Goal: Task Accomplishment & Management: Complete application form

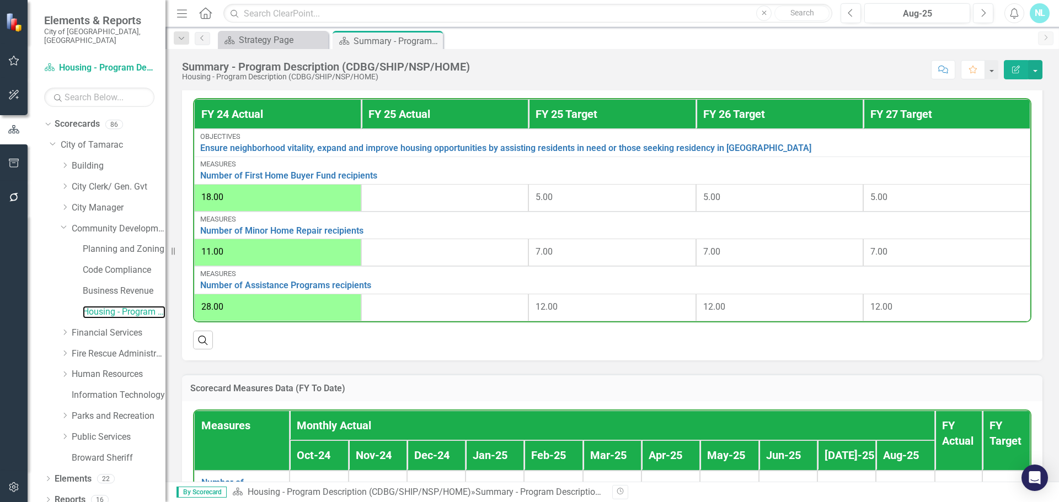
scroll to position [386, 0]
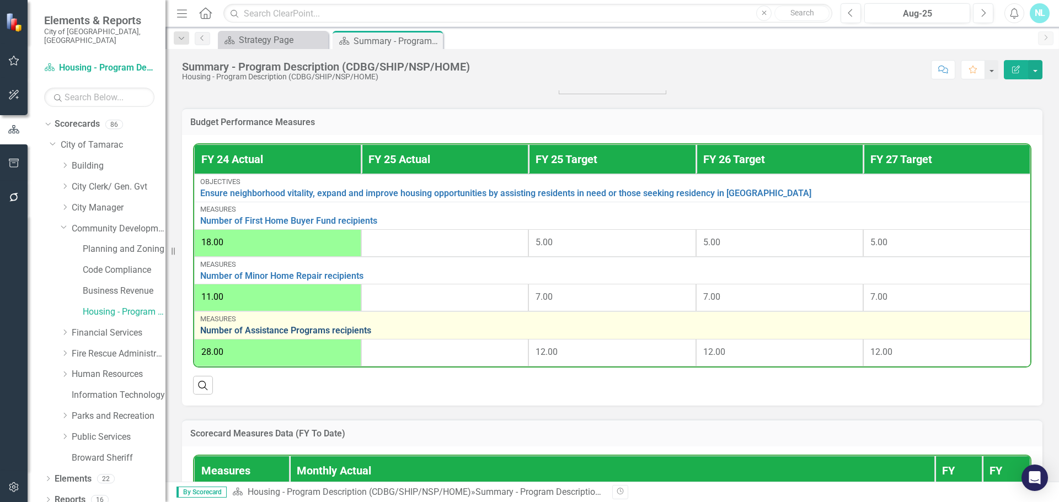
click at [304, 333] on link "Number of Assistance Programs recipients" at bounding box center [612, 331] width 824 height 10
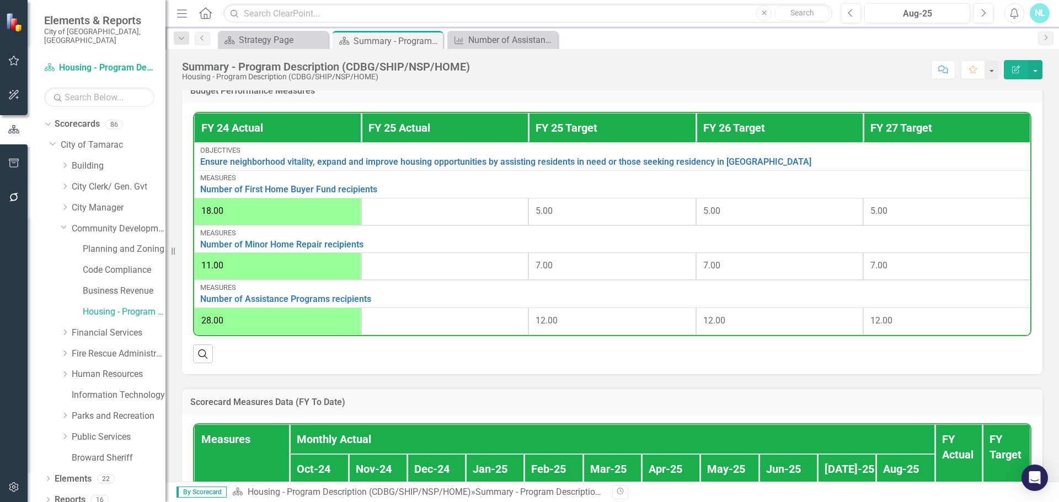
scroll to position [411, 0]
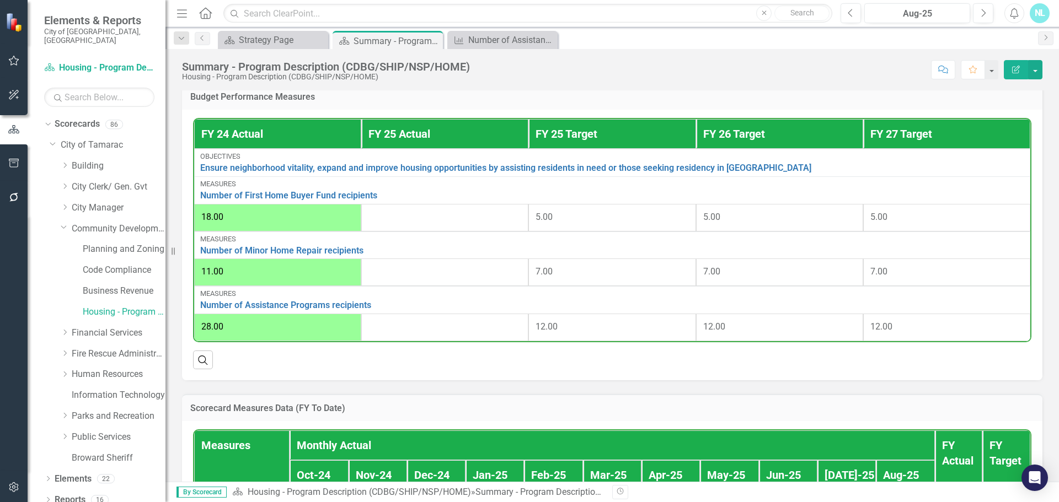
click at [379, 224] on div at bounding box center [444, 217] width 153 height 13
click at [399, 222] on div at bounding box center [444, 217] width 153 height 13
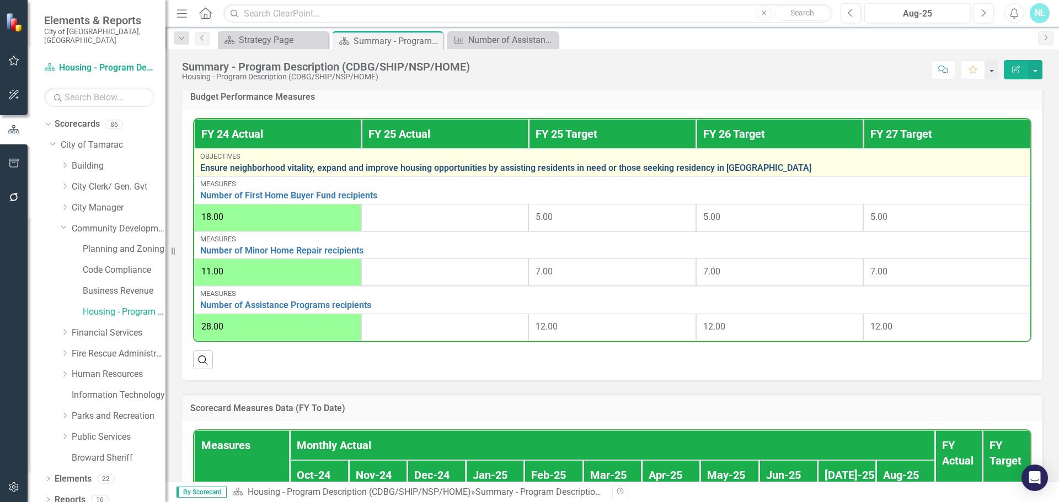
click at [400, 173] on link "Ensure neighborhood vitality, expand and improve housing opportunities by assis…" at bounding box center [612, 168] width 824 height 10
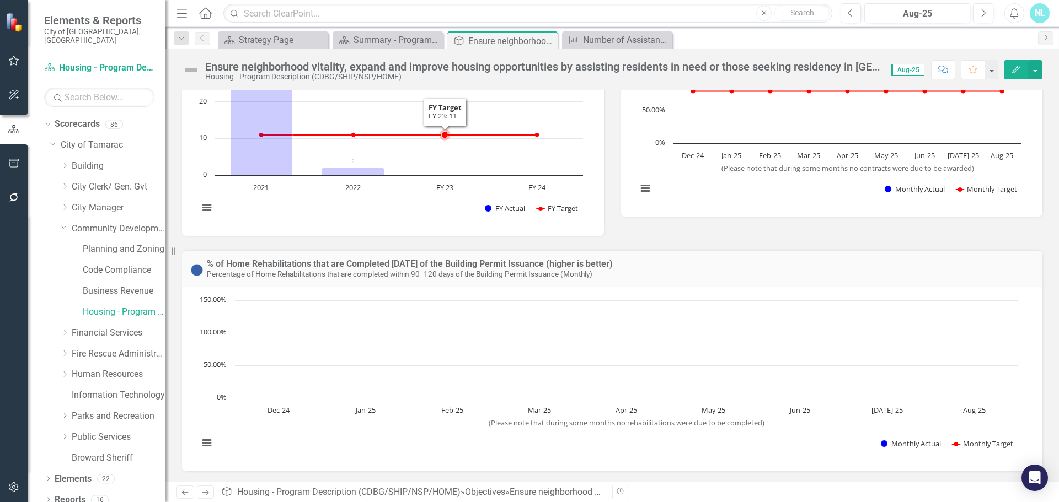
scroll to position [95, 0]
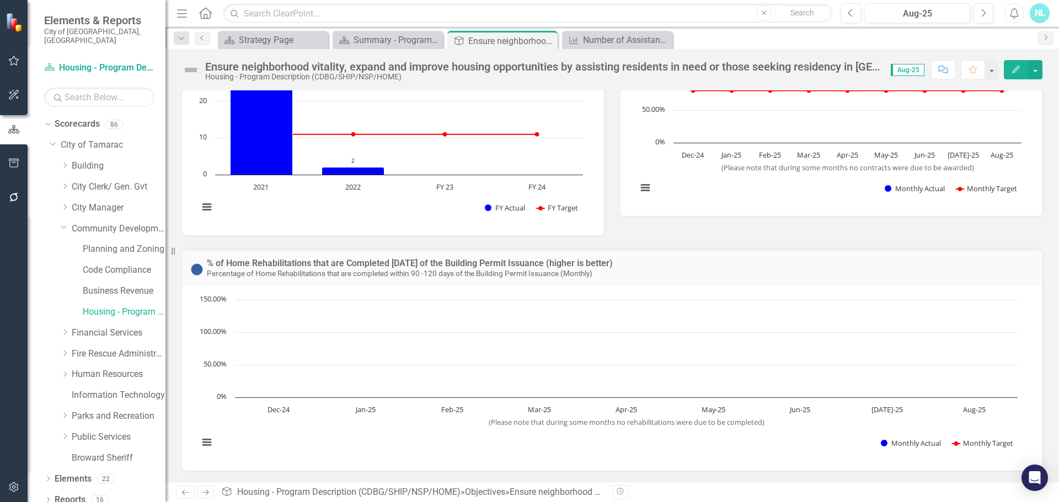
click at [271, 382] on rect "Interactive chart" at bounding box center [608, 376] width 830 height 165
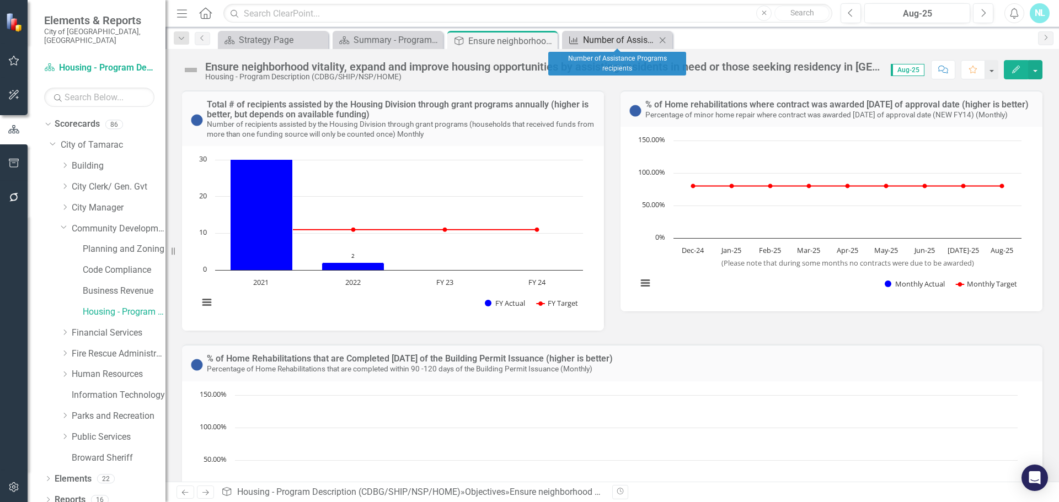
click at [585, 44] on div "Number of Assistance Programs recipients" at bounding box center [619, 40] width 73 height 14
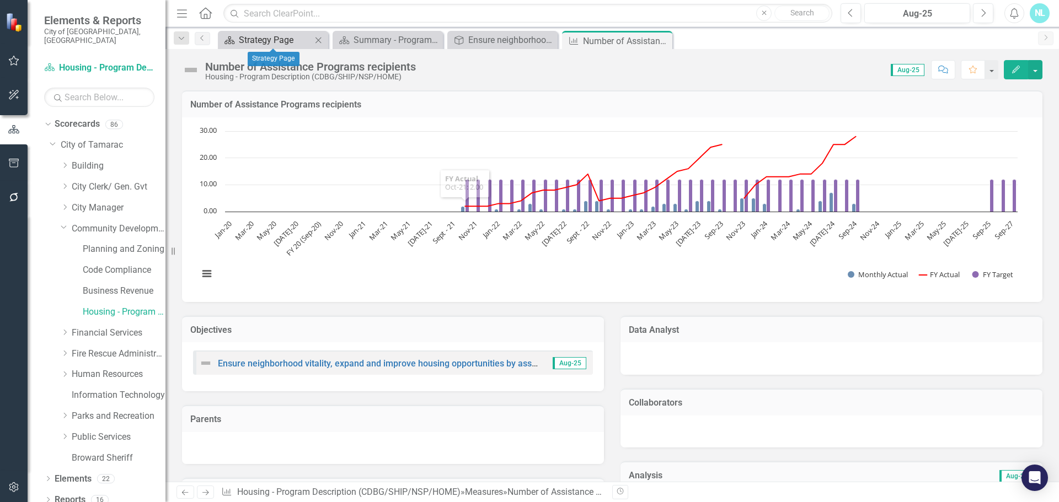
click at [264, 40] on div "Strategy Page" at bounding box center [275, 40] width 73 height 14
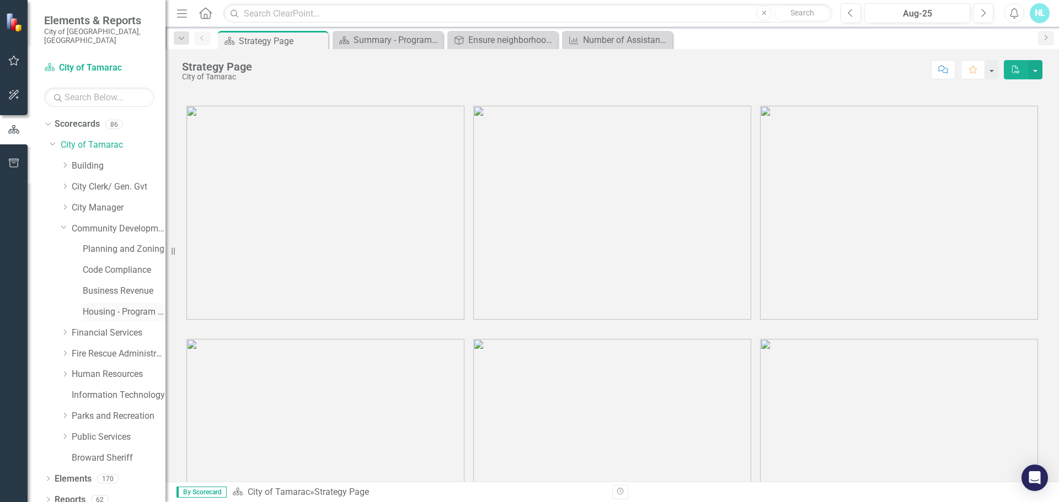
click at [100, 306] on link "Housing - Program Description (CDBG/SHIP/NSP/HOME)" at bounding box center [124, 312] width 83 height 13
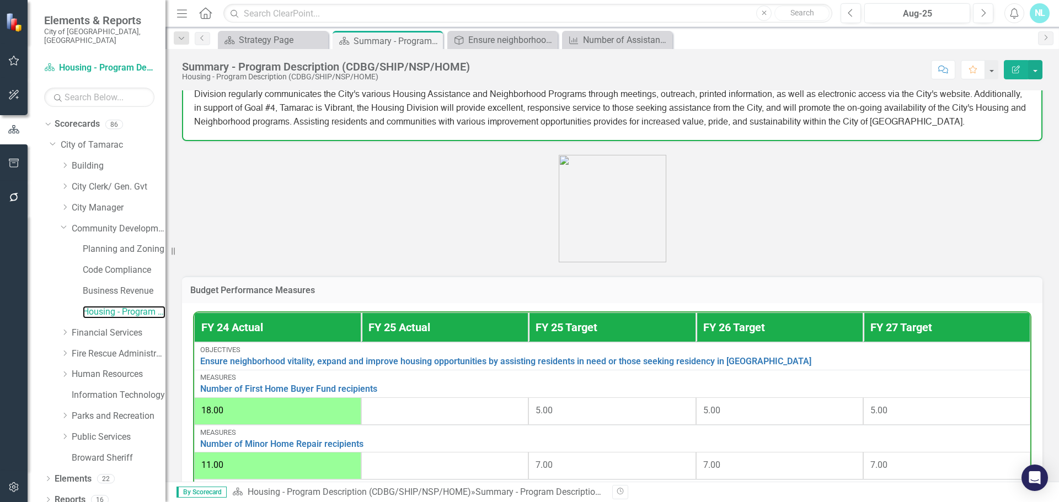
scroll to position [331, 0]
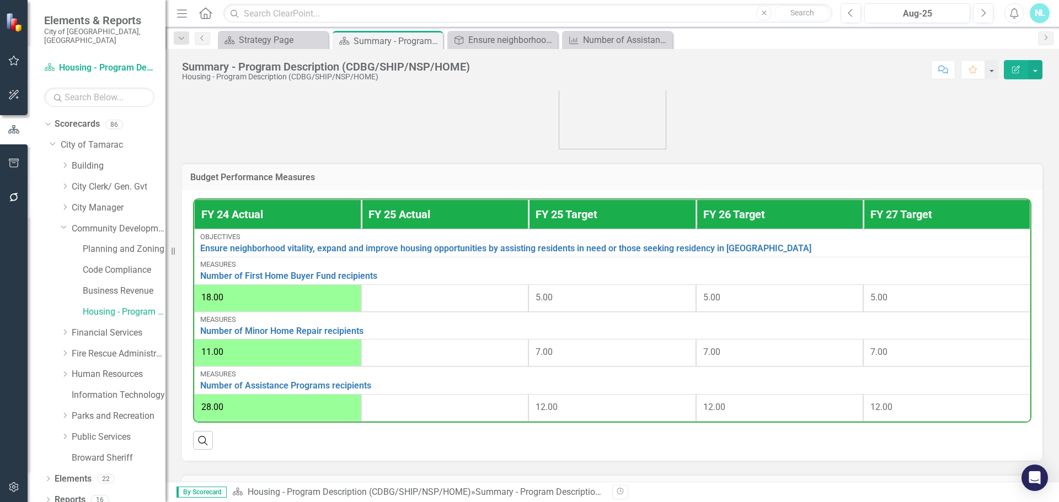
click at [402, 298] on div at bounding box center [444, 298] width 153 height 13
click at [404, 304] on div at bounding box center [444, 298] width 153 height 13
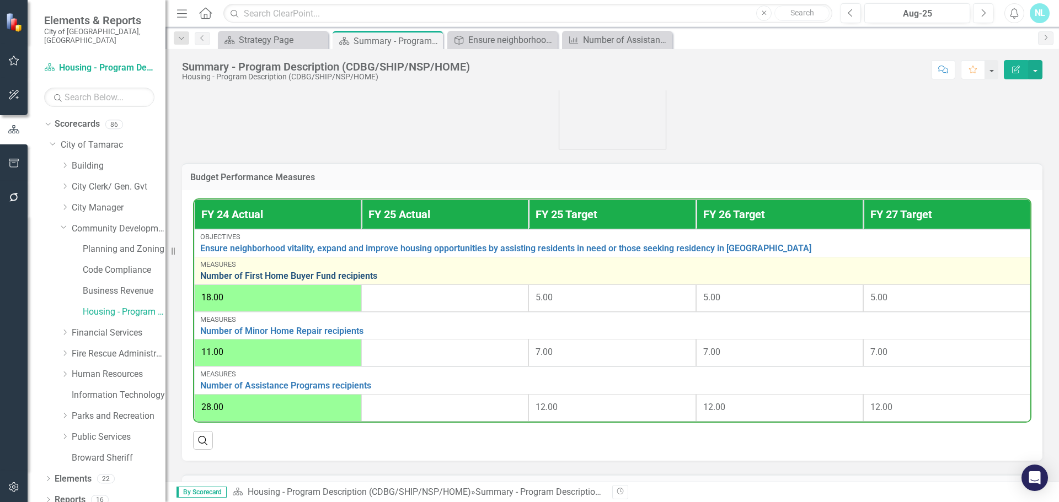
click at [342, 278] on link "Number of First Home Buyer Fund recipients" at bounding box center [612, 276] width 824 height 10
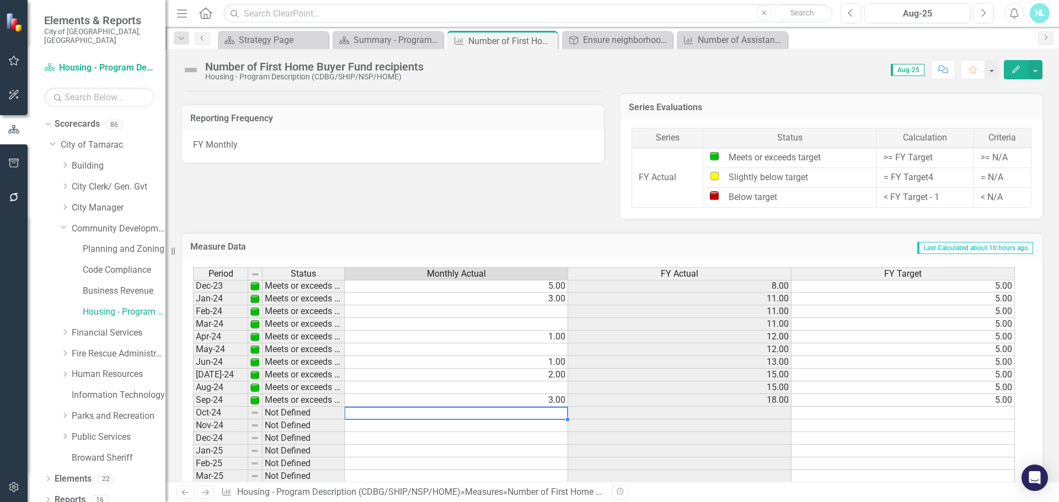
click at [544, 413] on tbody "Jan-23 Below target 1.00 2.00 5.00 Feb-23 Below target 0.00 2.00 5.00 Mar-23 Be…" at bounding box center [604, 362] width 822 height 445
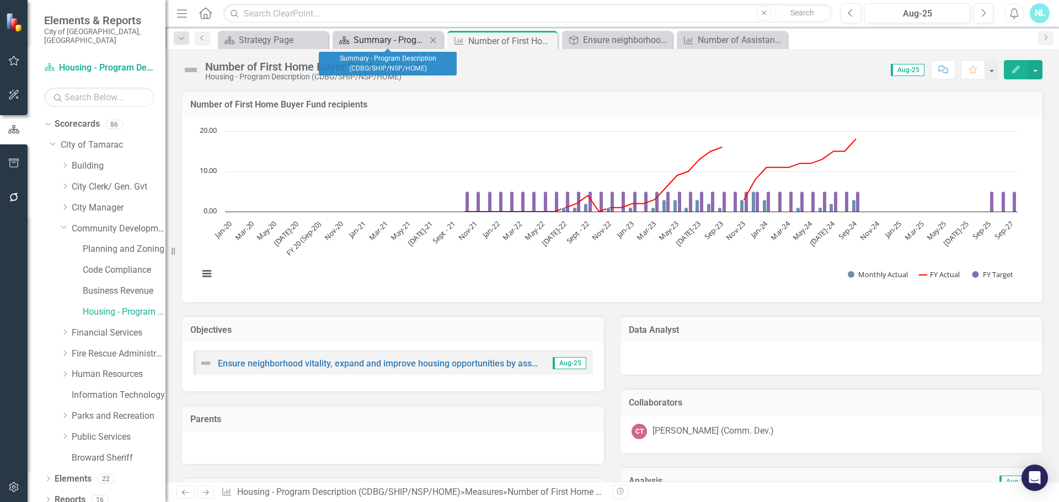
click at [373, 45] on div "Summary - Program Description (CDBG/SHIP/NSP/HOME)" at bounding box center [390, 40] width 73 height 14
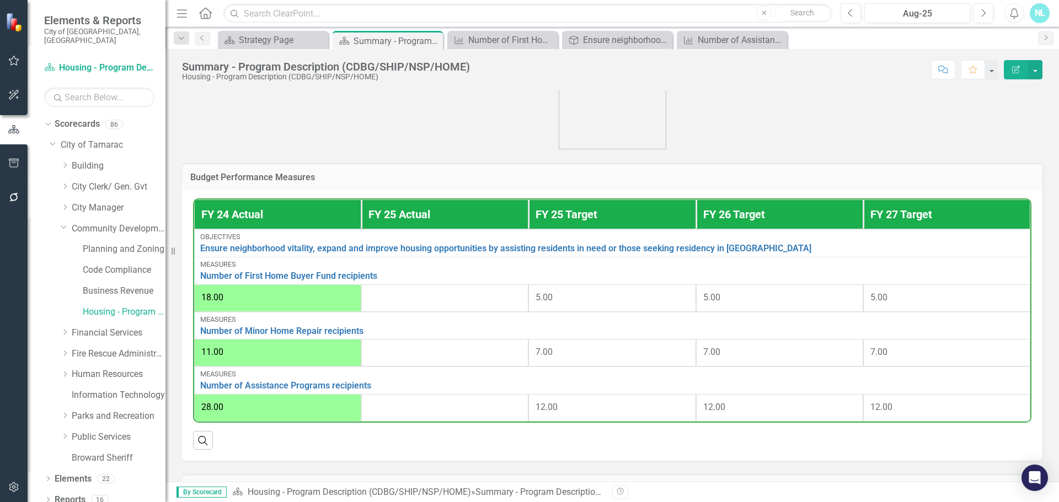
click at [407, 305] on div at bounding box center [444, 298] width 153 height 13
click at [330, 304] on div "18.00" at bounding box center [277, 298] width 153 height 13
click at [397, 303] on div at bounding box center [444, 298] width 153 height 13
click at [416, 215] on th "FY 25 Actual" at bounding box center [444, 215] width 167 height 30
click at [422, 299] on div at bounding box center [444, 298] width 153 height 13
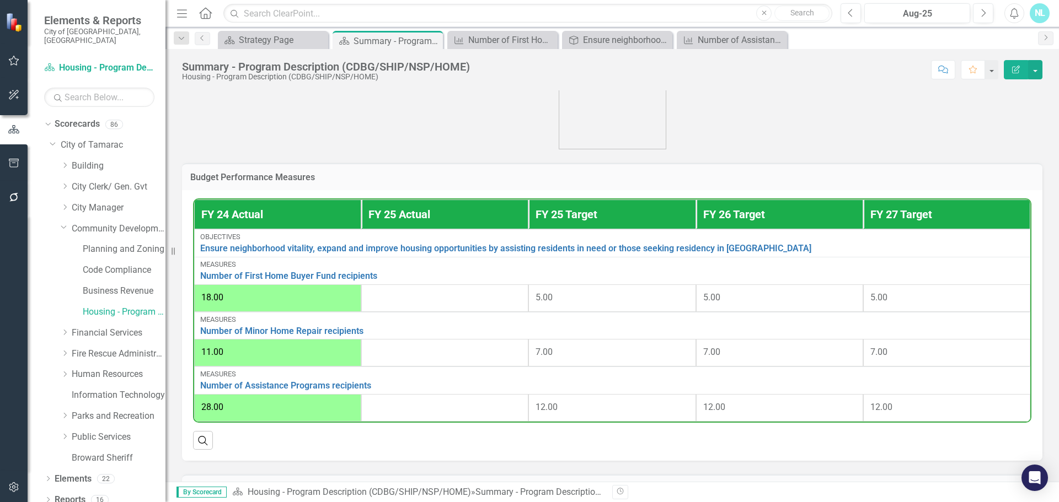
click at [1016, 72] on icon "Edit Report" at bounding box center [1016, 70] width 10 height 8
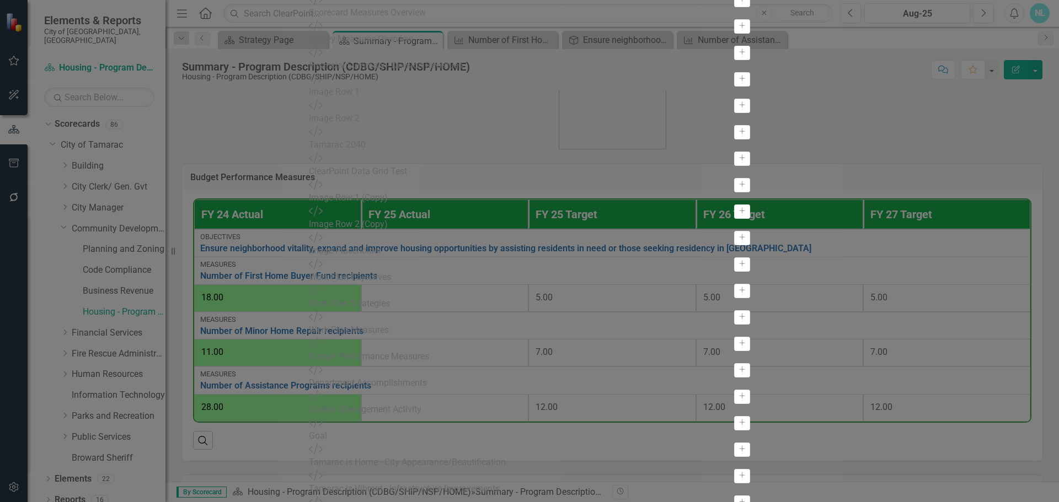
scroll to position [83, 0]
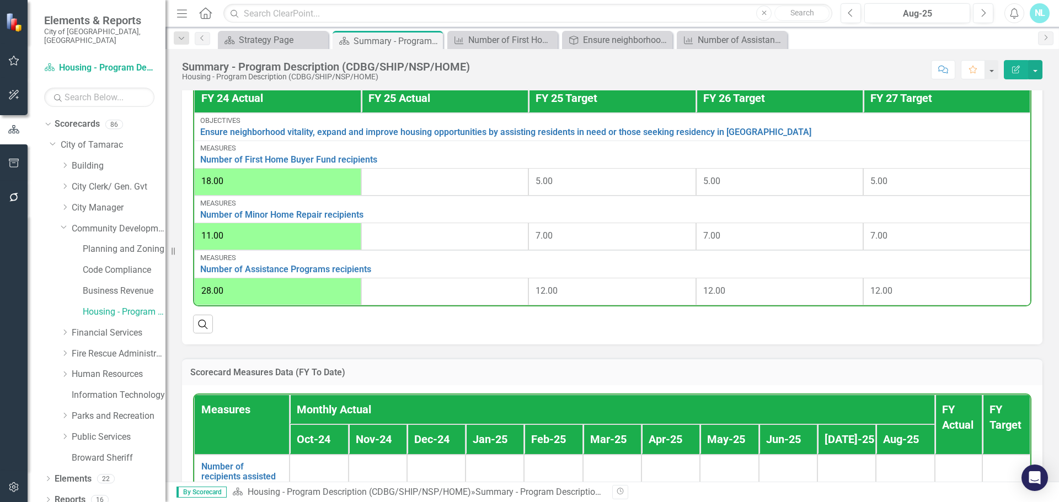
scroll to position [441, 0]
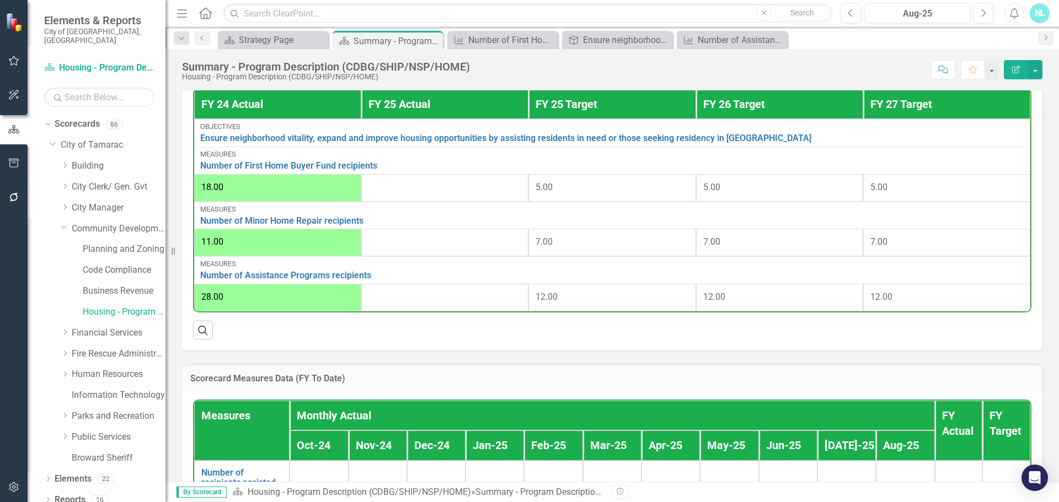
click at [315, 194] on div "18.00" at bounding box center [277, 187] width 153 height 13
click at [384, 192] on div at bounding box center [444, 187] width 153 height 13
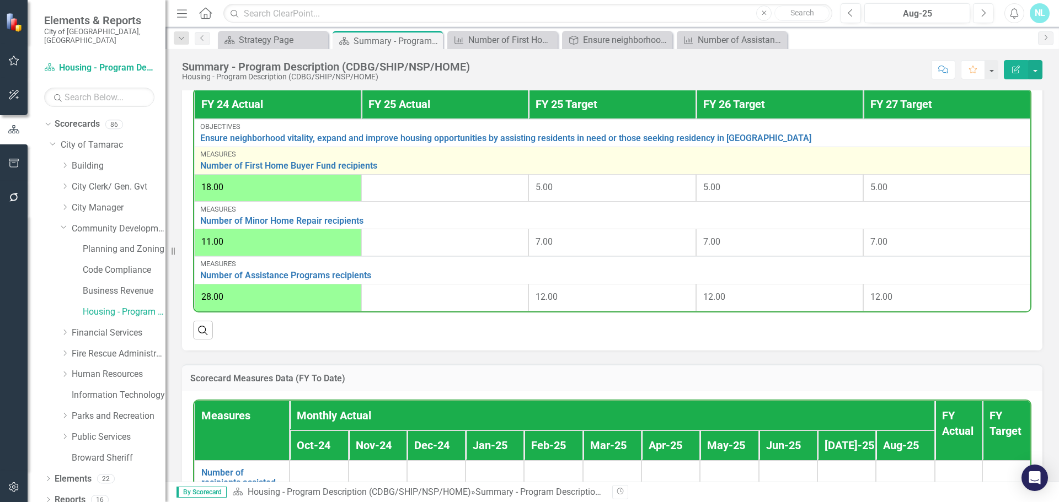
click at [559, 158] on div "Measures" at bounding box center [612, 155] width 824 height 8
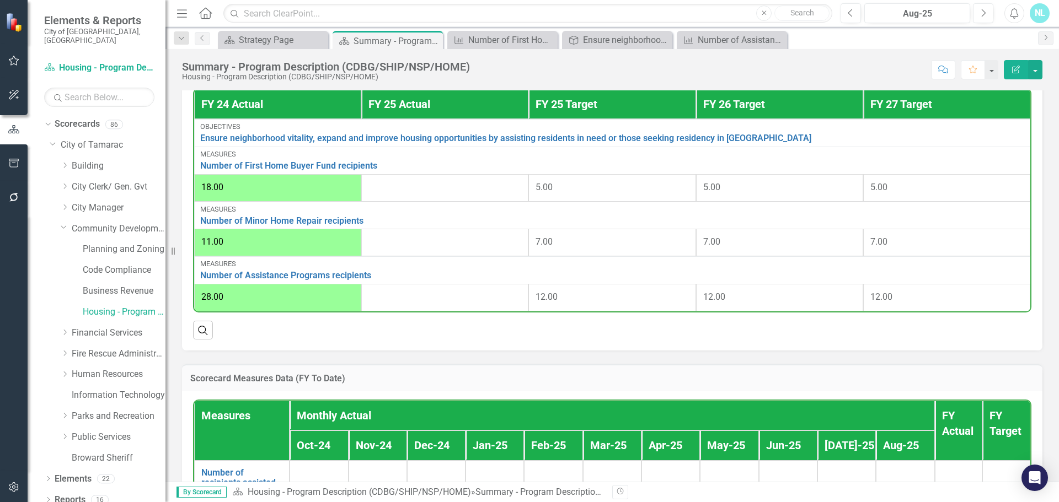
click at [561, 194] on div "5.00" at bounding box center [611, 187] width 153 height 13
click at [372, 179] on td at bounding box center [444, 188] width 167 height 28
click at [1037, 69] on button "button" at bounding box center [1035, 69] width 14 height 19
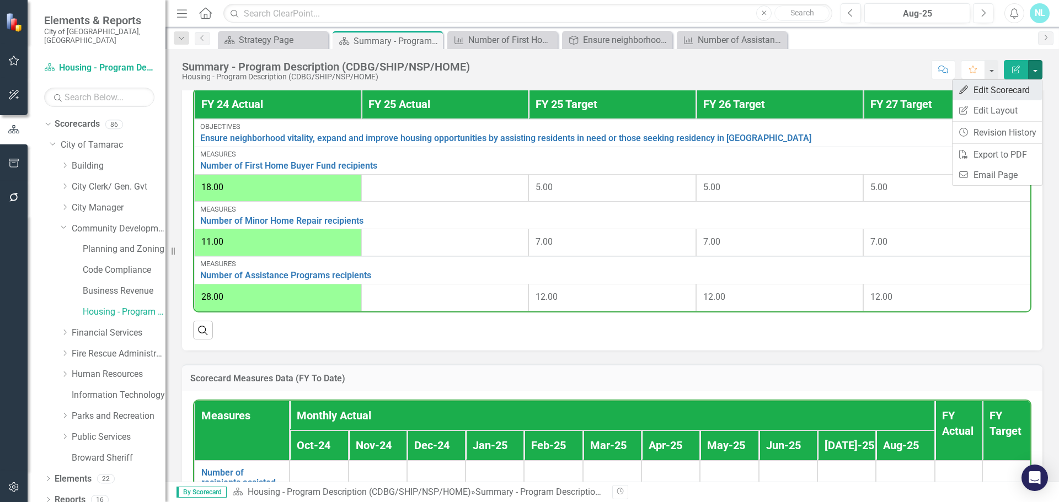
click at [1000, 96] on link "Edit Edit Scorecard" at bounding box center [996, 90] width 89 height 20
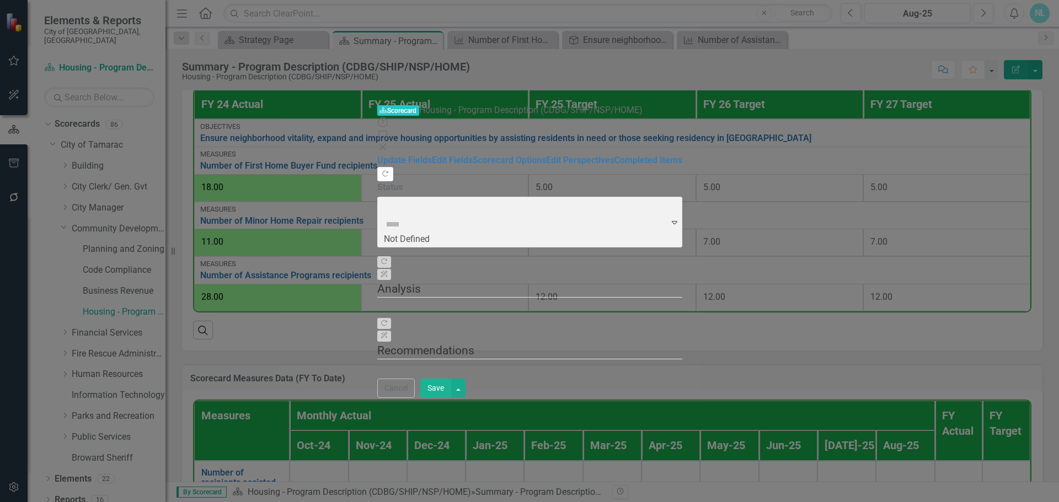
scroll to position [14, 0]
click at [473, 155] on link "Scorecard Options" at bounding box center [509, 160] width 73 height 10
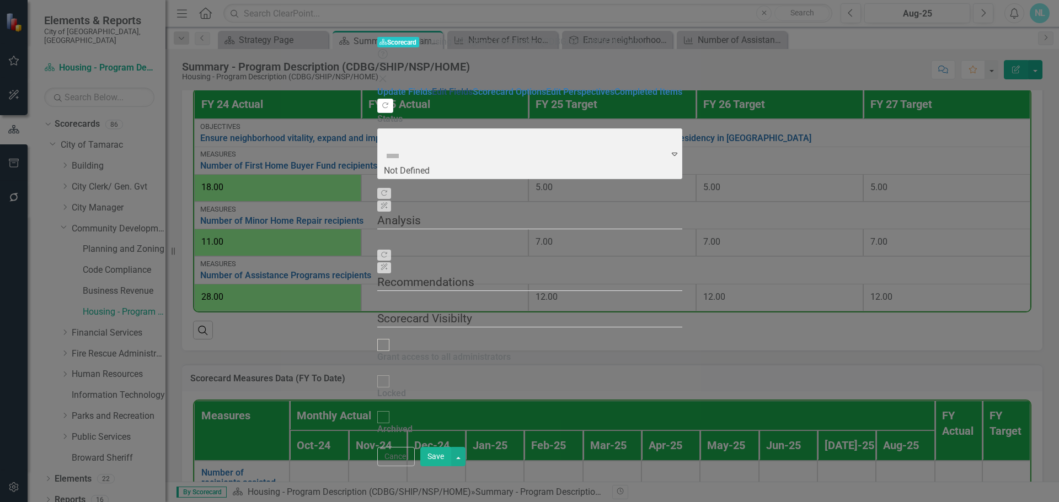
click at [432, 87] on link "Edit Fields" at bounding box center [452, 92] width 41 height 10
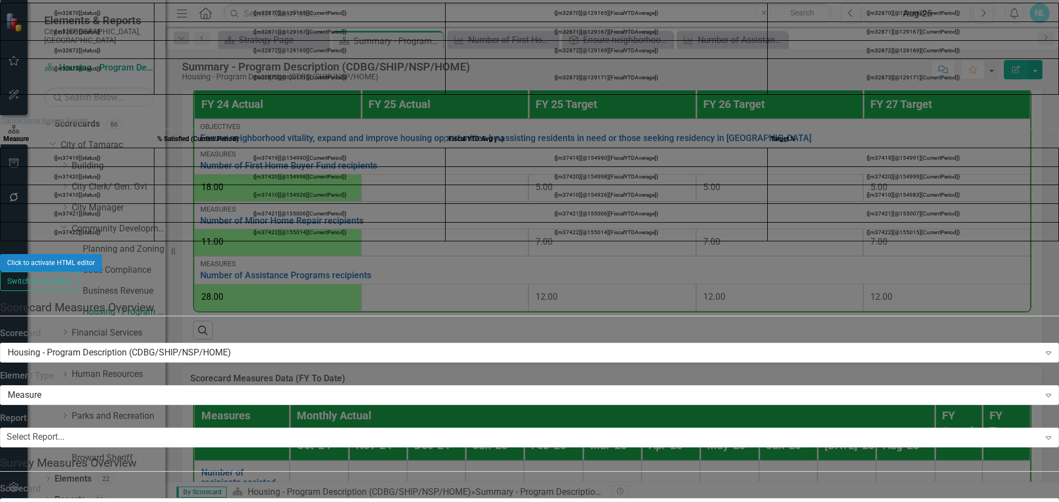
scroll to position [1379, 0]
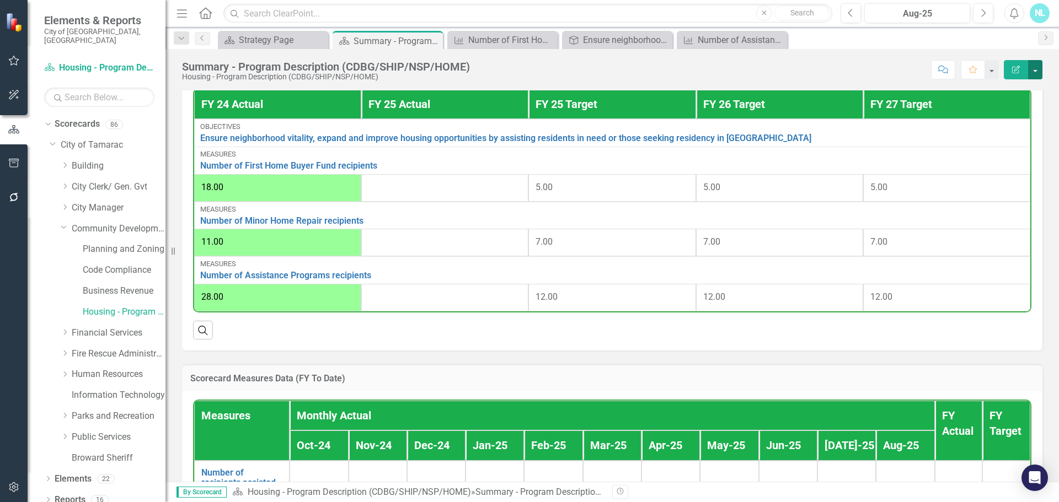
click at [1036, 65] on button "button" at bounding box center [1035, 69] width 14 height 19
click at [281, 106] on th "FY 24 Actual" at bounding box center [277, 104] width 167 height 30
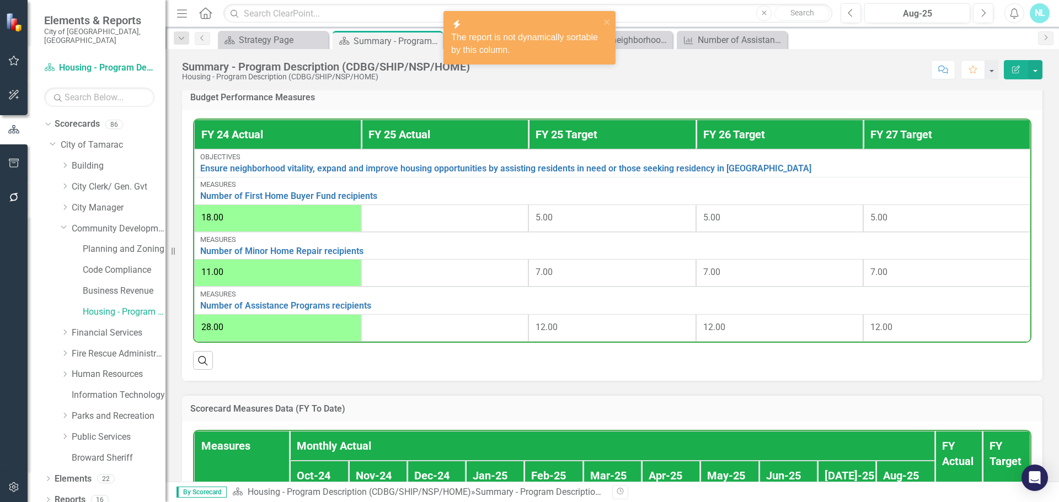
scroll to position [386, 0]
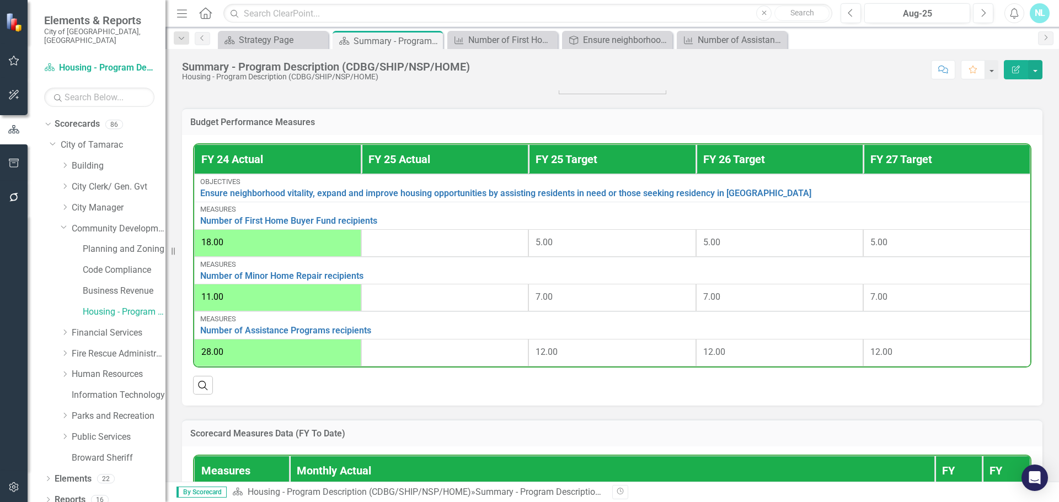
click at [388, 248] on div at bounding box center [444, 243] width 153 height 13
click at [320, 255] on td "18.00" at bounding box center [277, 243] width 167 height 28
click at [323, 298] on div "11.00" at bounding box center [277, 297] width 153 height 13
click at [327, 353] on div "28.00" at bounding box center [277, 352] width 153 height 13
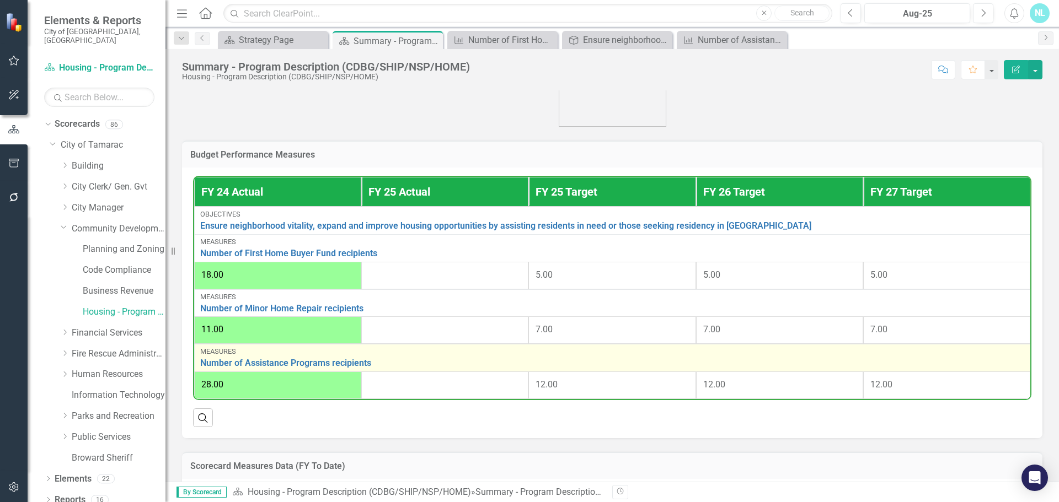
scroll to position [331, 0]
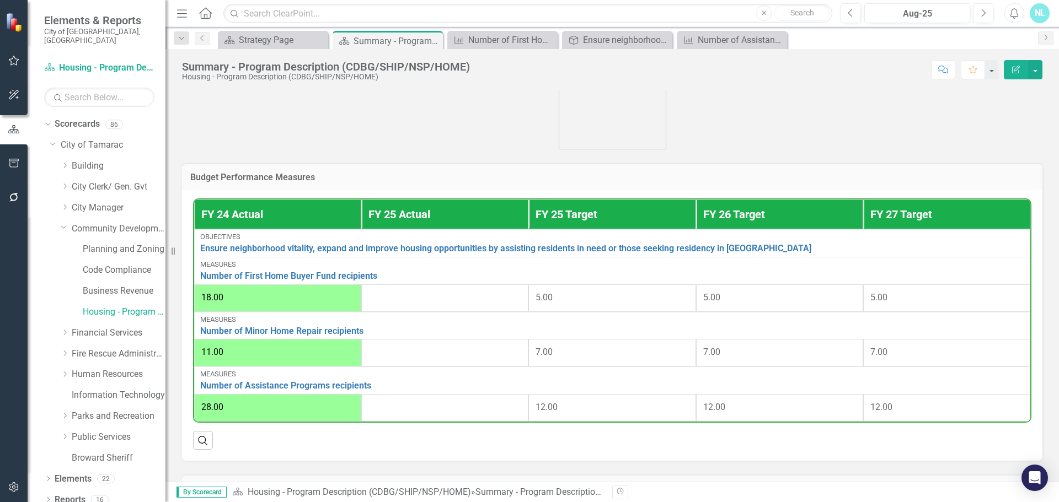
click at [408, 302] on div at bounding box center [444, 298] width 153 height 13
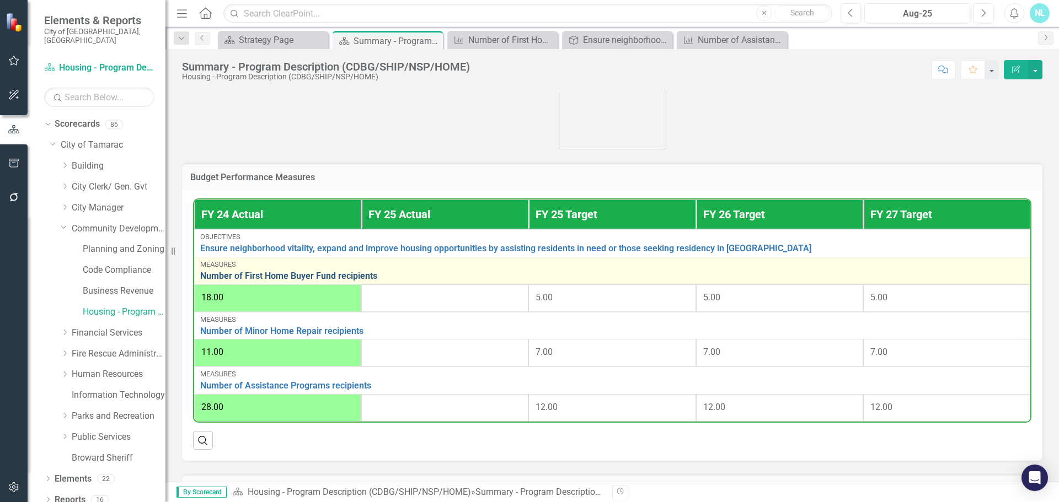
click at [326, 279] on link "Number of First Home Buyer Fund recipients" at bounding box center [612, 276] width 824 height 10
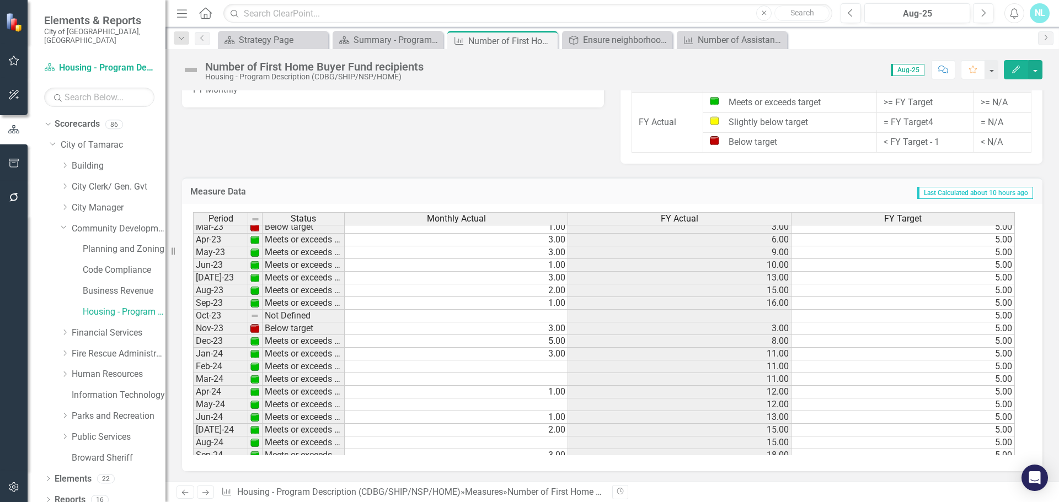
scroll to position [331, 0]
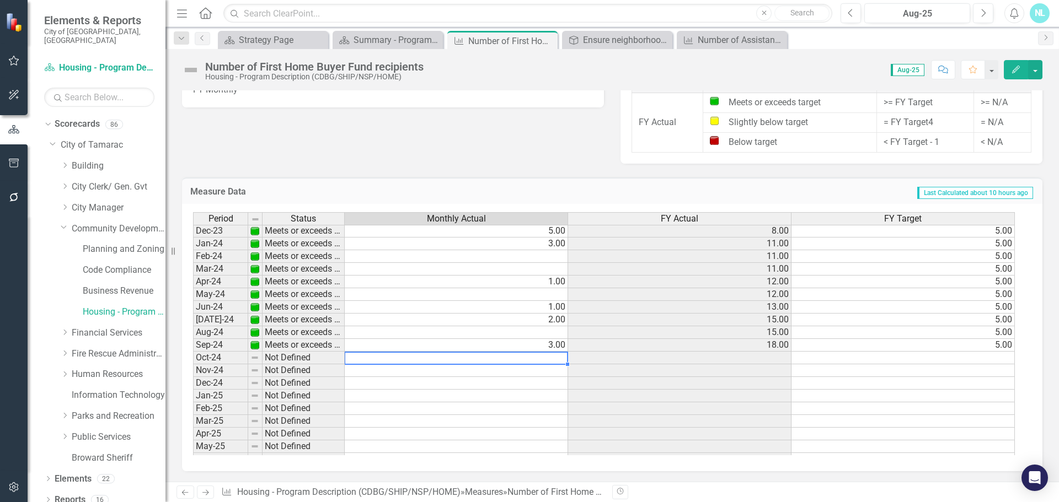
click at [398, 355] on tbody "Jan-23 Below target 1.00 2.00 5.00 Feb-23 Below target 0.00 2.00 5.00 Mar-23 Be…" at bounding box center [604, 307] width 822 height 445
click at [564, 362] on td at bounding box center [456, 358] width 223 height 13
click at [550, 361] on td at bounding box center [456, 358] width 223 height 13
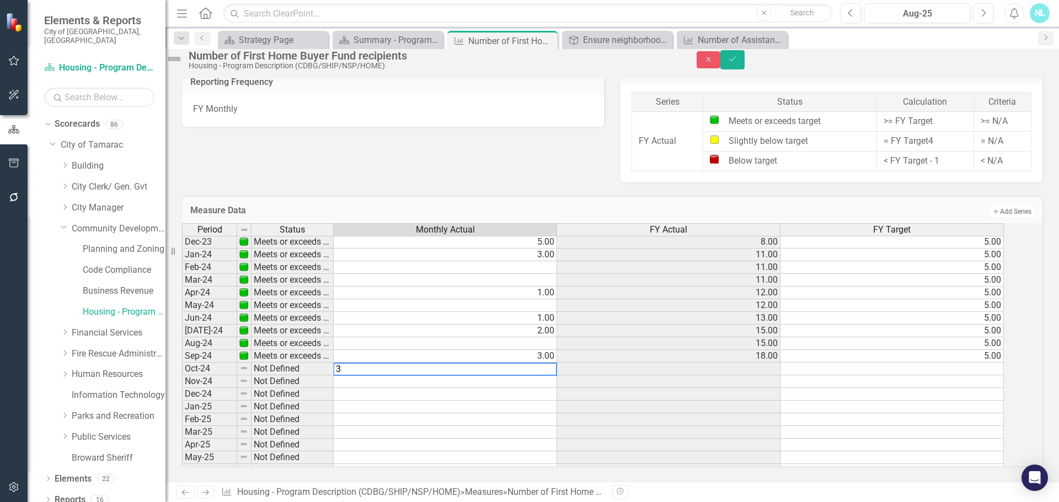
type textarea "3"
click at [519, 401] on td at bounding box center [445, 407] width 223 height 13
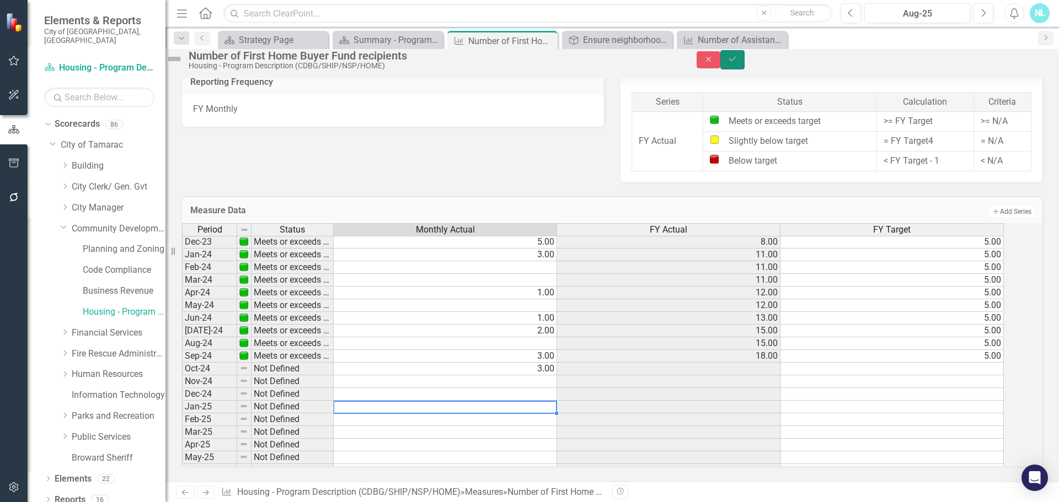
click at [737, 62] on icon "Save" at bounding box center [732, 59] width 10 height 8
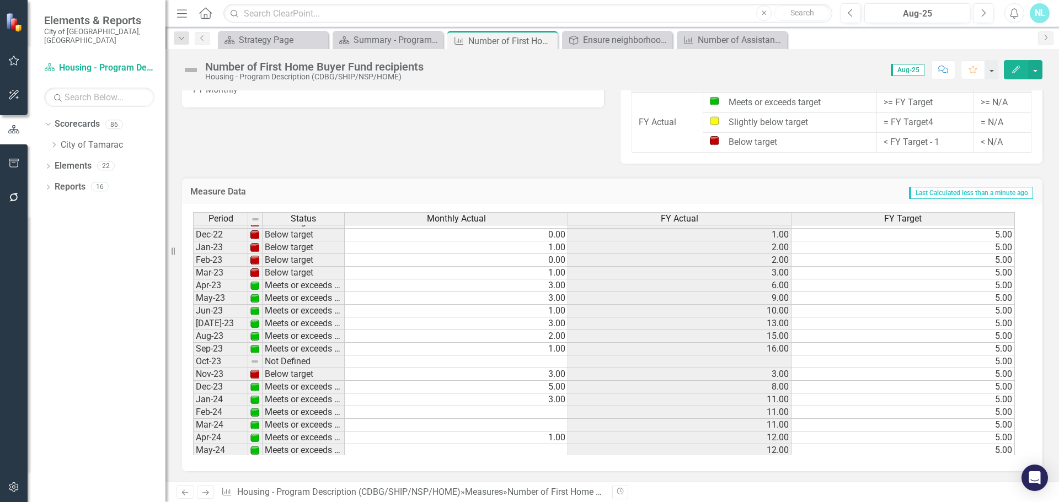
scroll to position [186, 0]
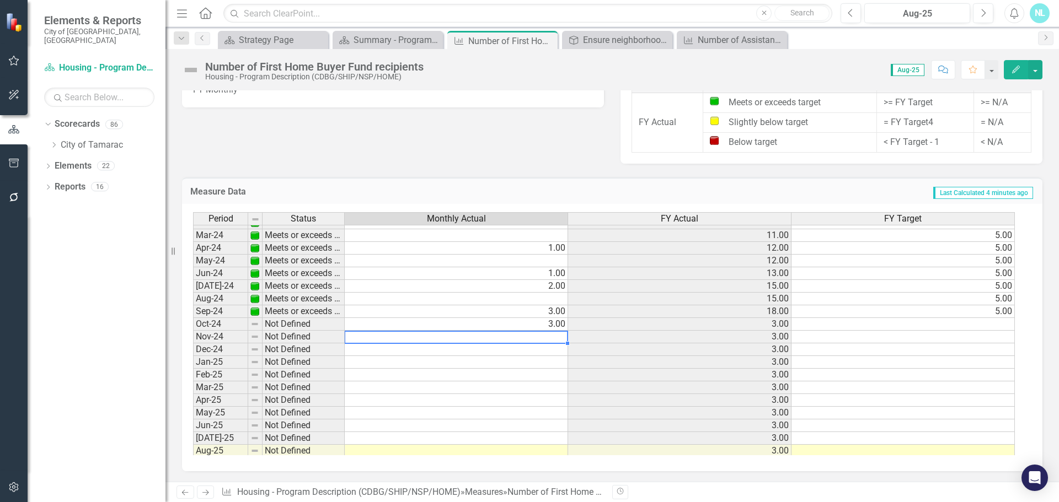
click at [546, 336] on td at bounding box center [456, 337] width 223 height 13
click at [555, 338] on td at bounding box center [456, 337] width 223 height 13
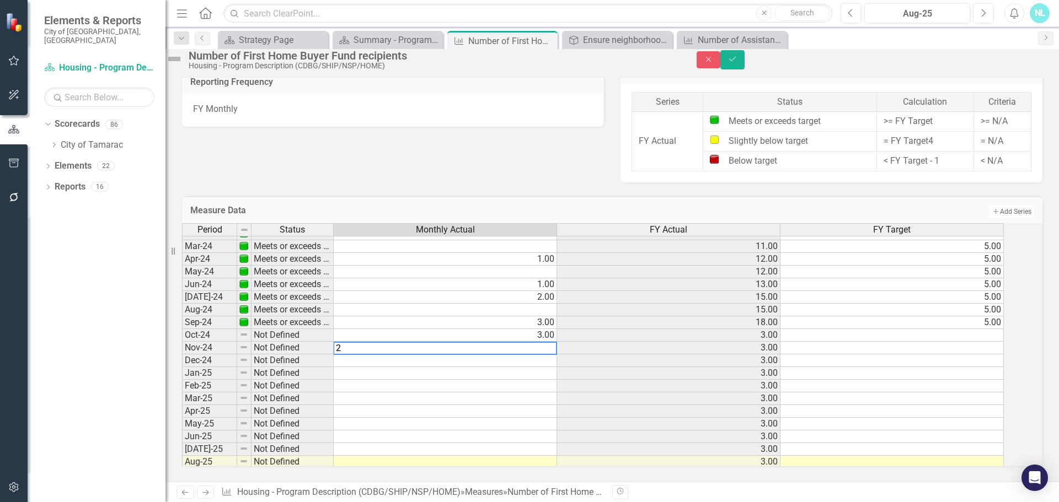
click at [537, 355] on td at bounding box center [445, 361] width 223 height 13
click at [547, 355] on td at bounding box center [445, 361] width 223 height 13
click at [542, 367] on td at bounding box center [445, 373] width 223 height 13
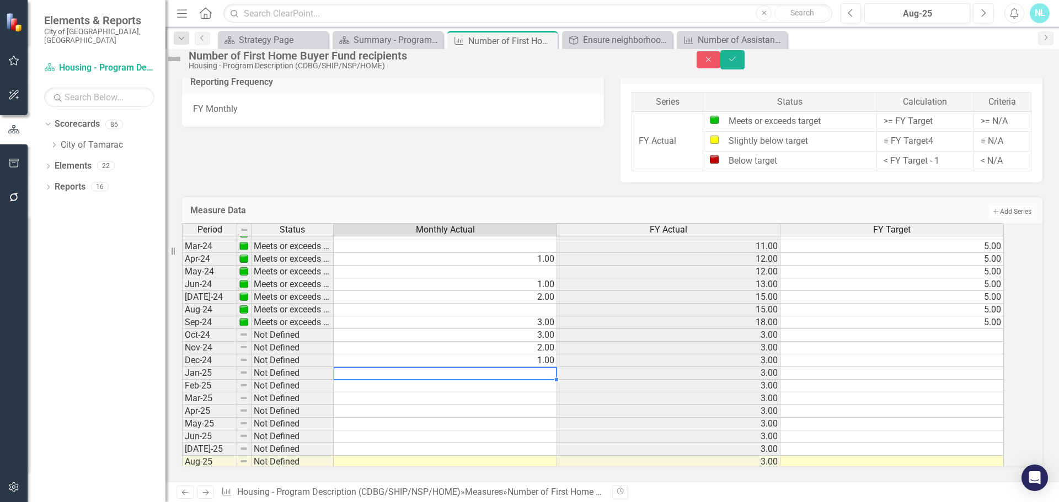
click at [534, 367] on td at bounding box center [445, 373] width 223 height 13
click at [543, 380] on td at bounding box center [445, 386] width 223 height 13
click at [540, 393] on td at bounding box center [445, 399] width 223 height 13
click at [532, 405] on td at bounding box center [445, 411] width 223 height 13
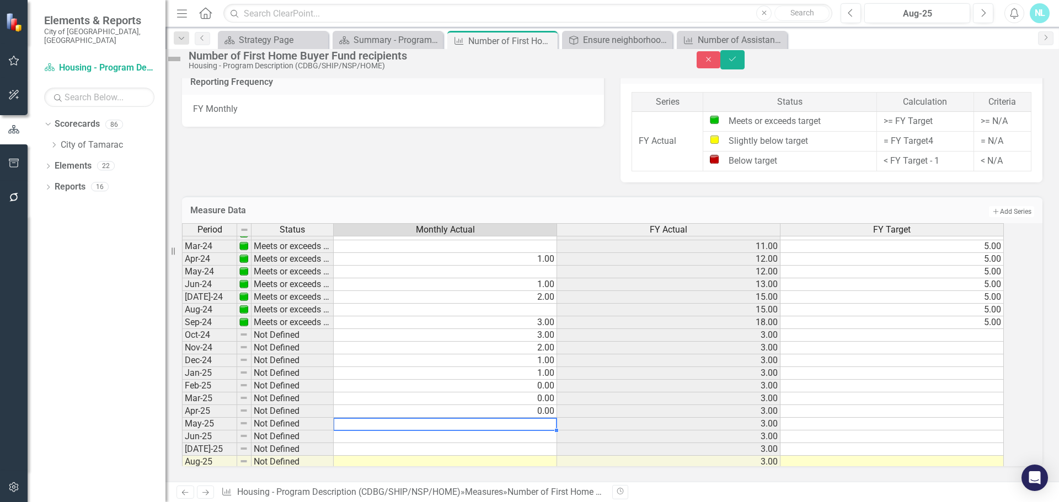
click at [533, 418] on td at bounding box center [445, 424] width 223 height 13
click at [526, 431] on td at bounding box center [445, 437] width 223 height 13
click at [468, 431] on td at bounding box center [445, 437] width 223 height 13
type textarea "0"
click at [478, 266] on td at bounding box center [445, 272] width 223 height 13
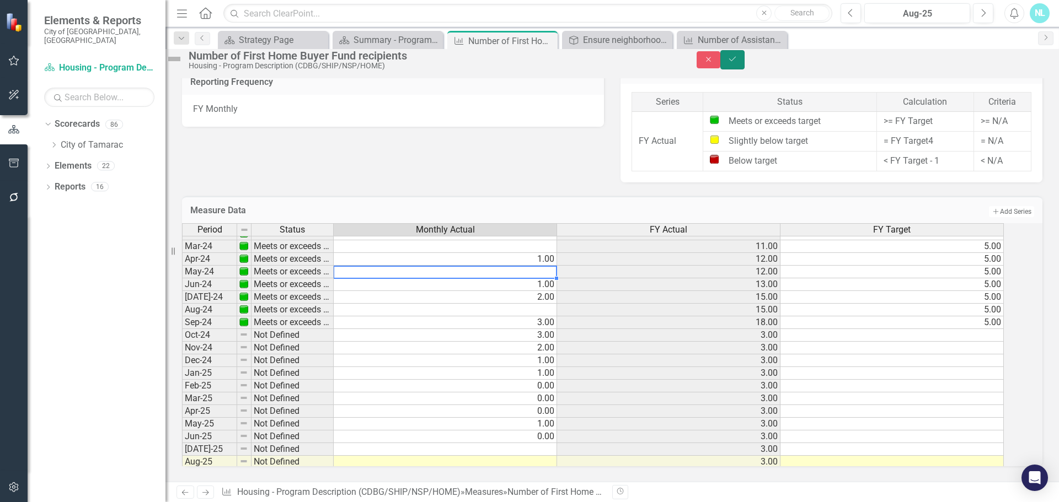
click at [737, 62] on icon "Save" at bounding box center [732, 59] width 10 height 8
